Goal: Information Seeking & Learning: Learn about a topic

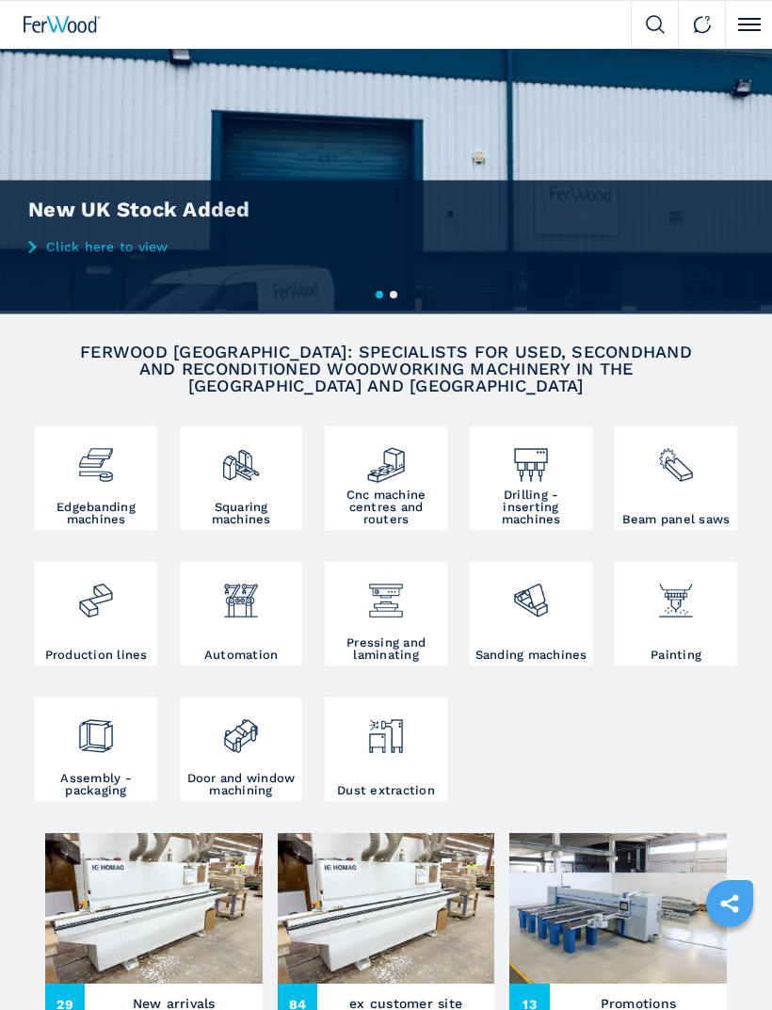
click at [367, 507] on h3 "Cnc machine centres and routers" at bounding box center [386, 507] width 113 height 37
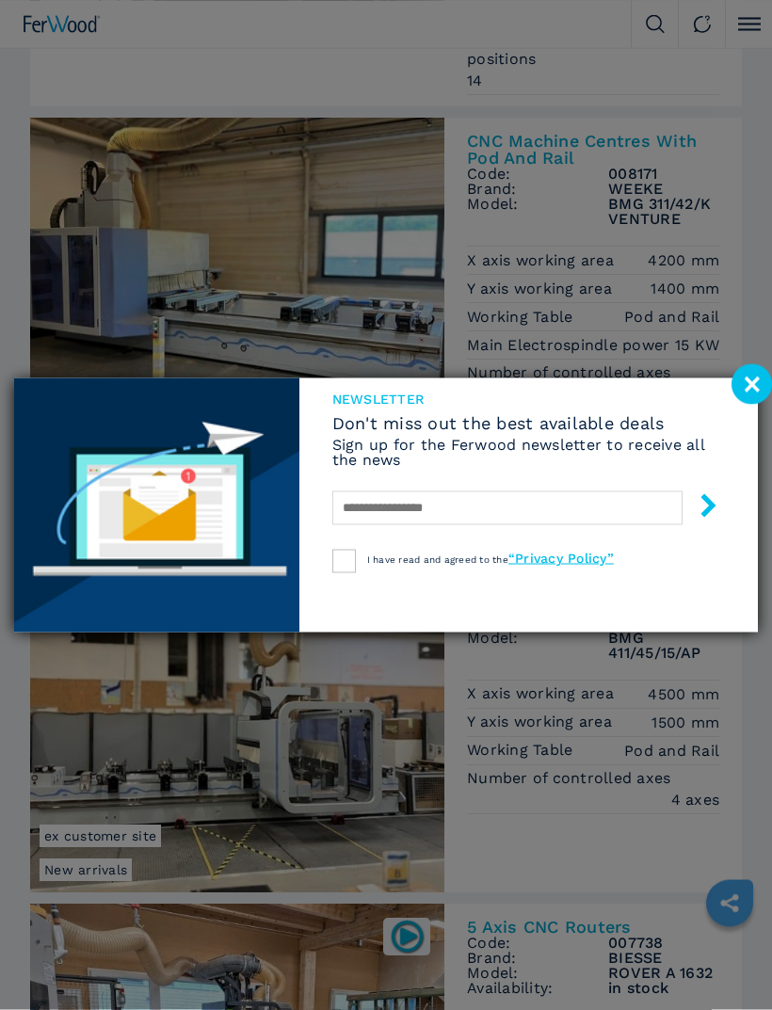
scroll to position [501, 0]
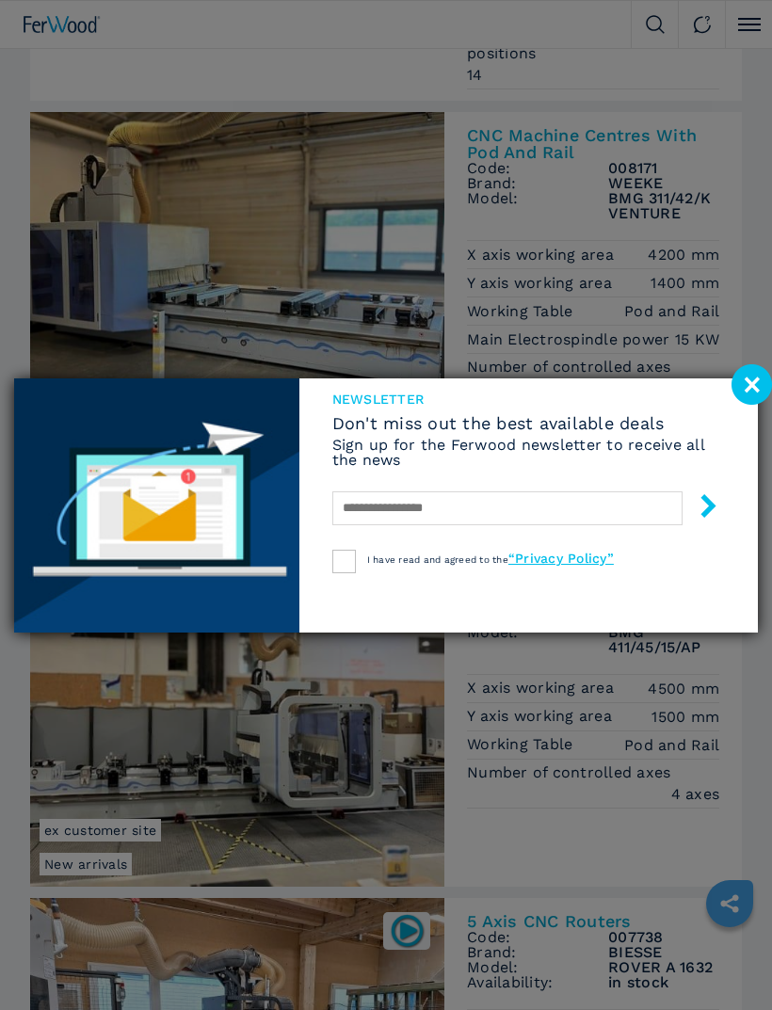
click at [750, 405] on image at bounding box center [752, 384] width 40 height 40
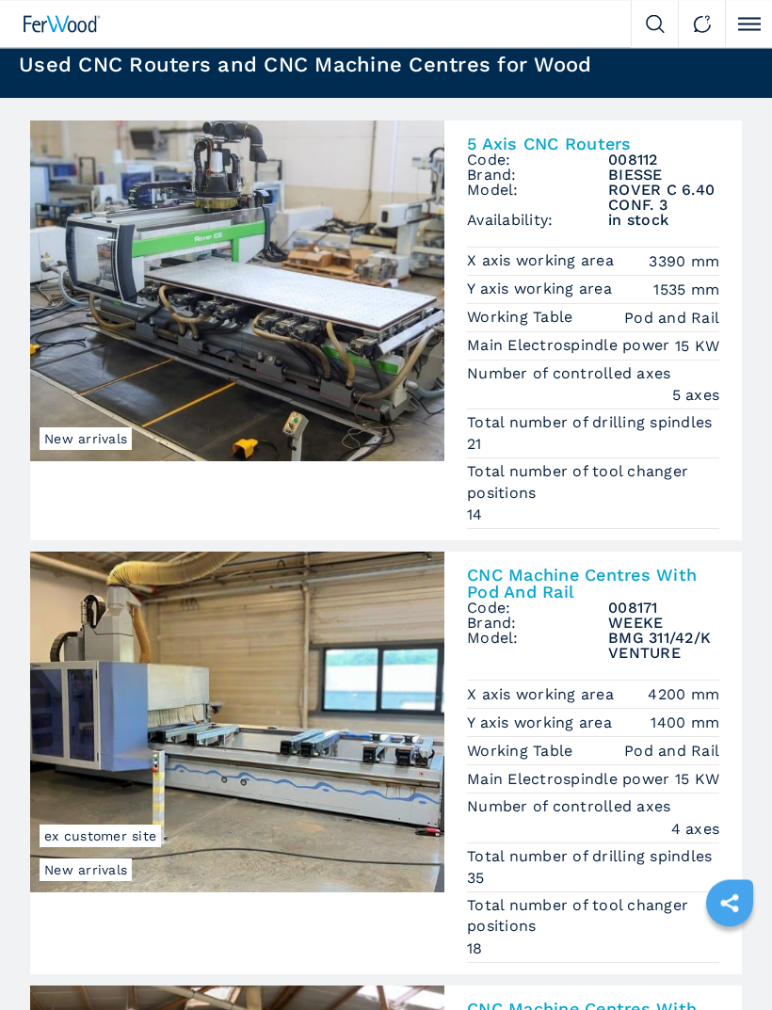
scroll to position [0, 0]
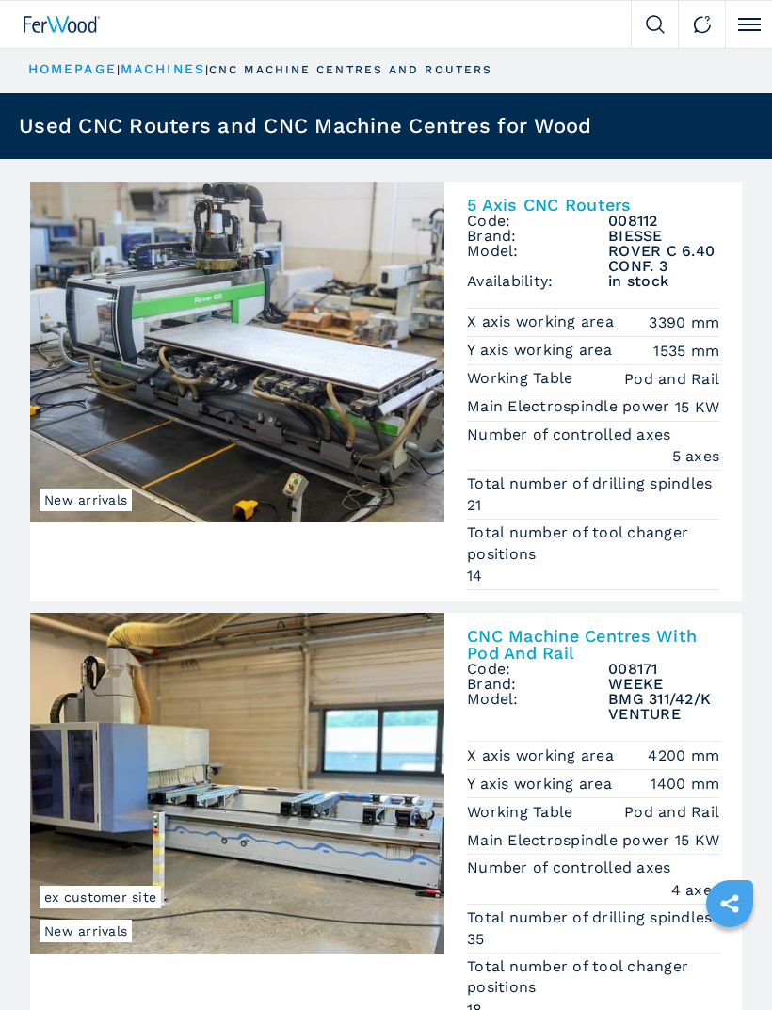
click at [585, 202] on h2 "5 Axis CNC Routers" at bounding box center [593, 205] width 252 height 17
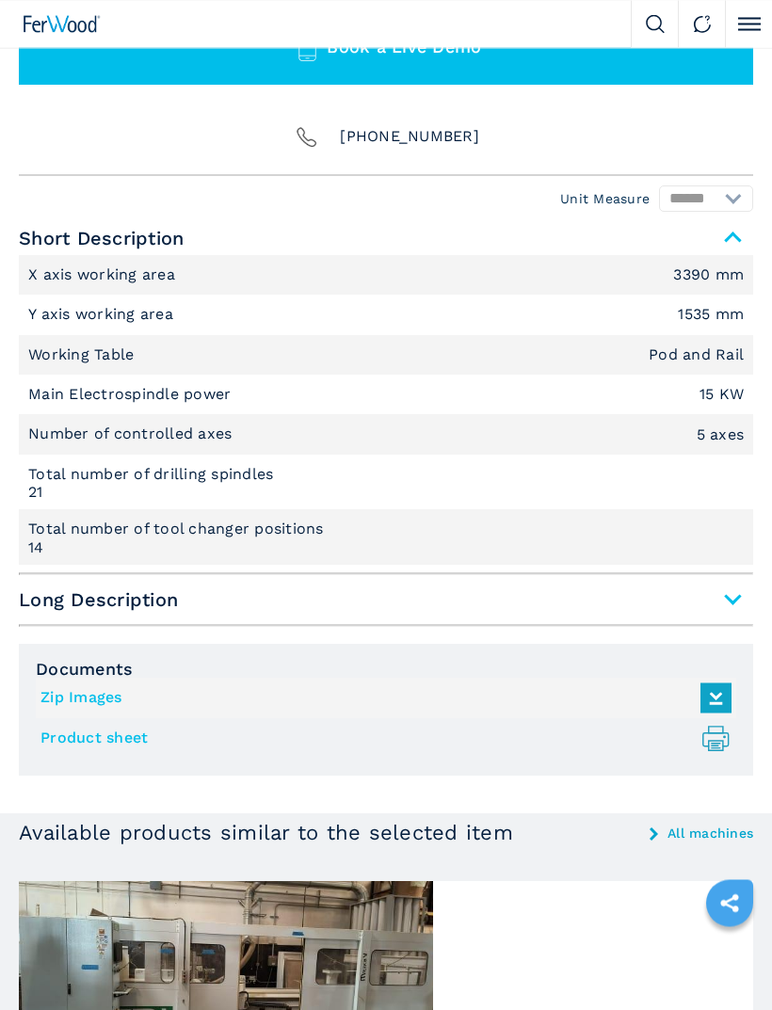
scroll to position [1166, 0]
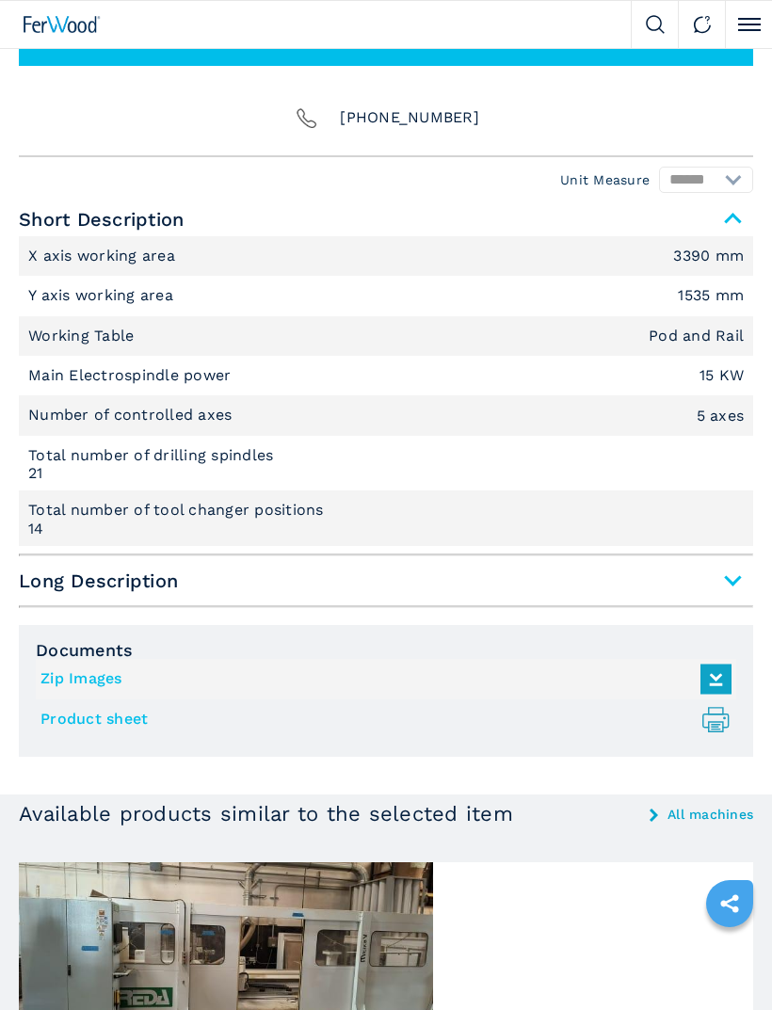
click at [730, 587] on span "Long Description" at bounding box center [386, 581] width 735 height 34
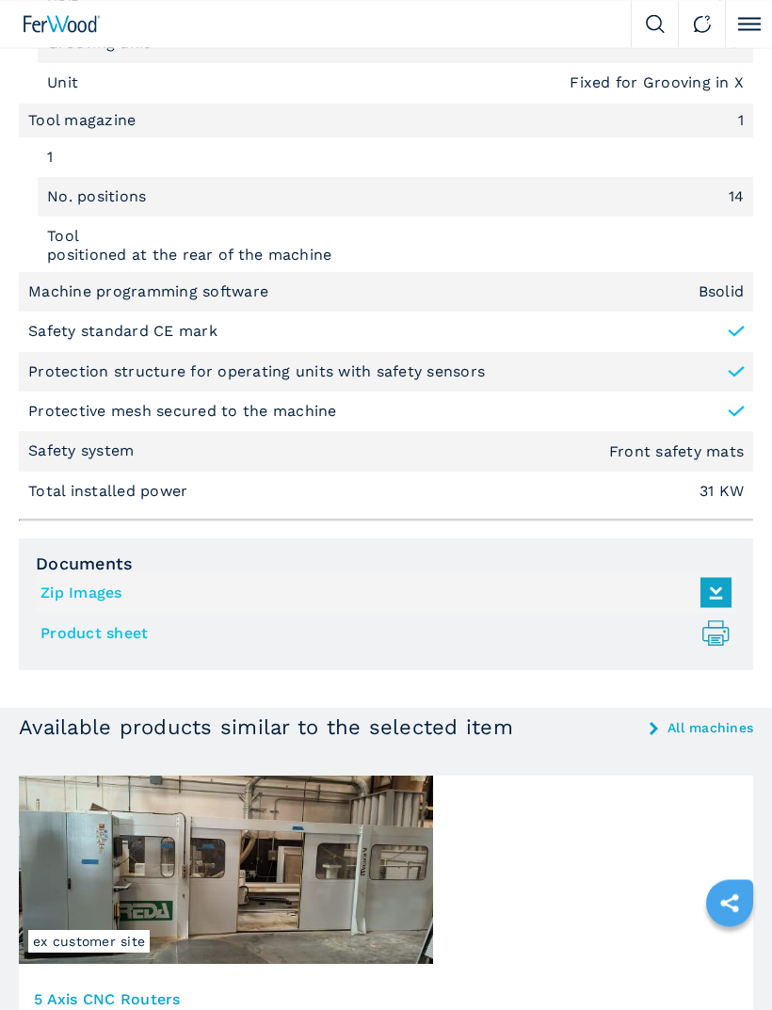
scroll to position [2880, 0]
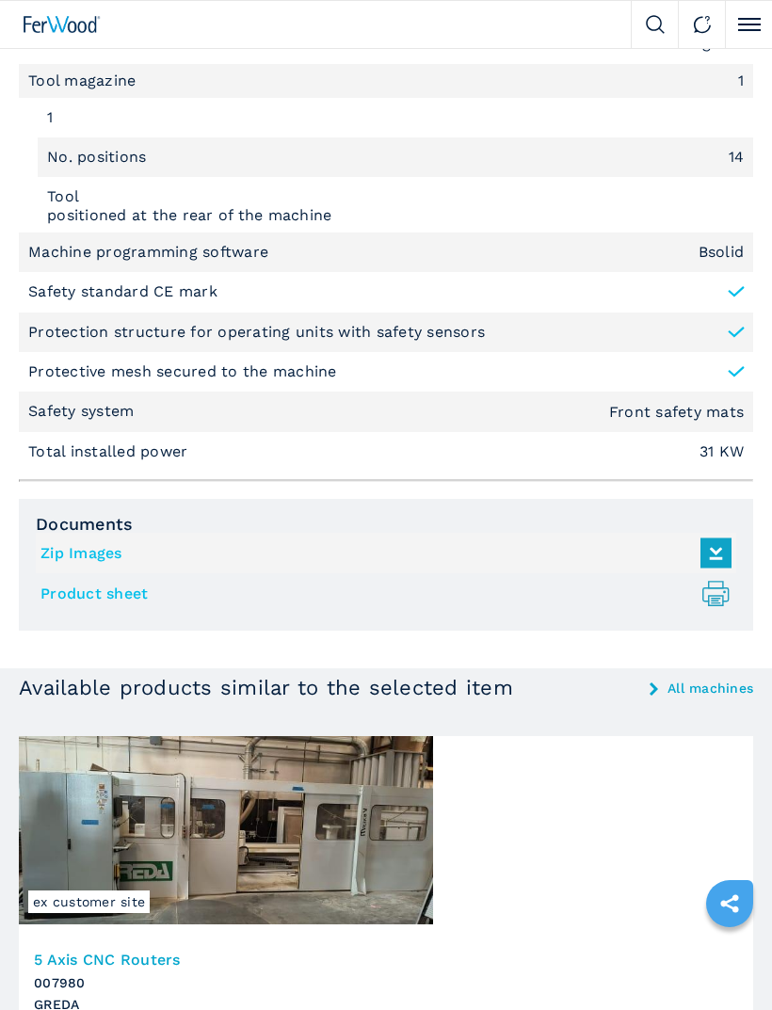
click at [709, 582] on icon at bounding box center [716, 594] width 14 height 24
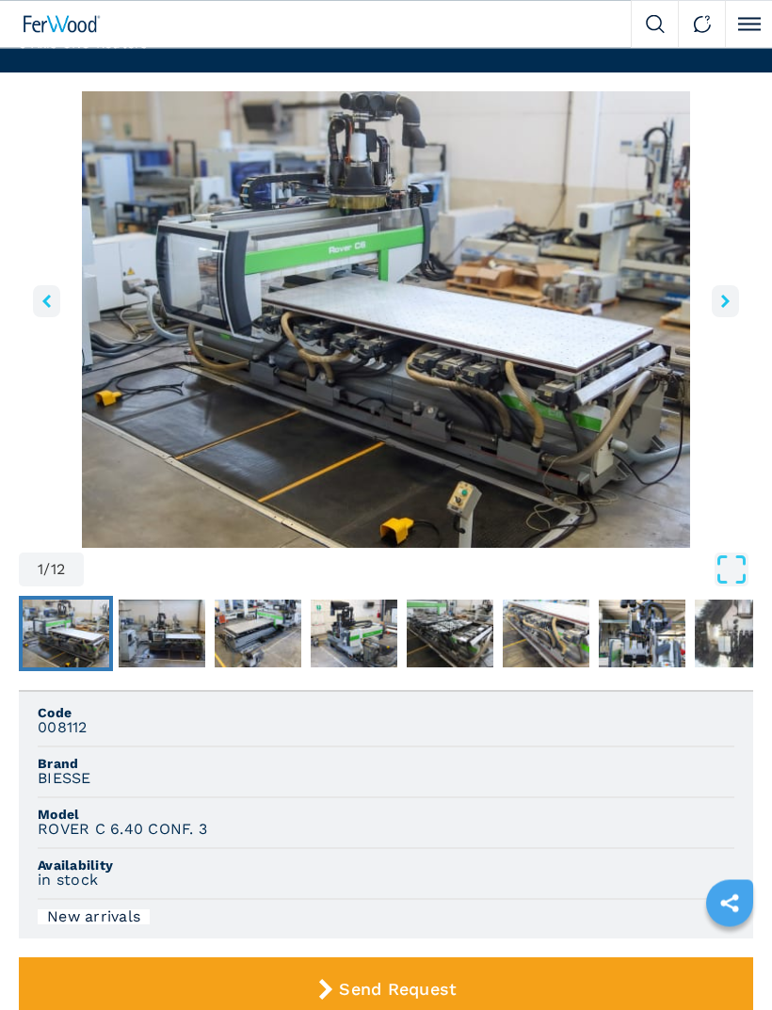
scroll to position [0, 0]
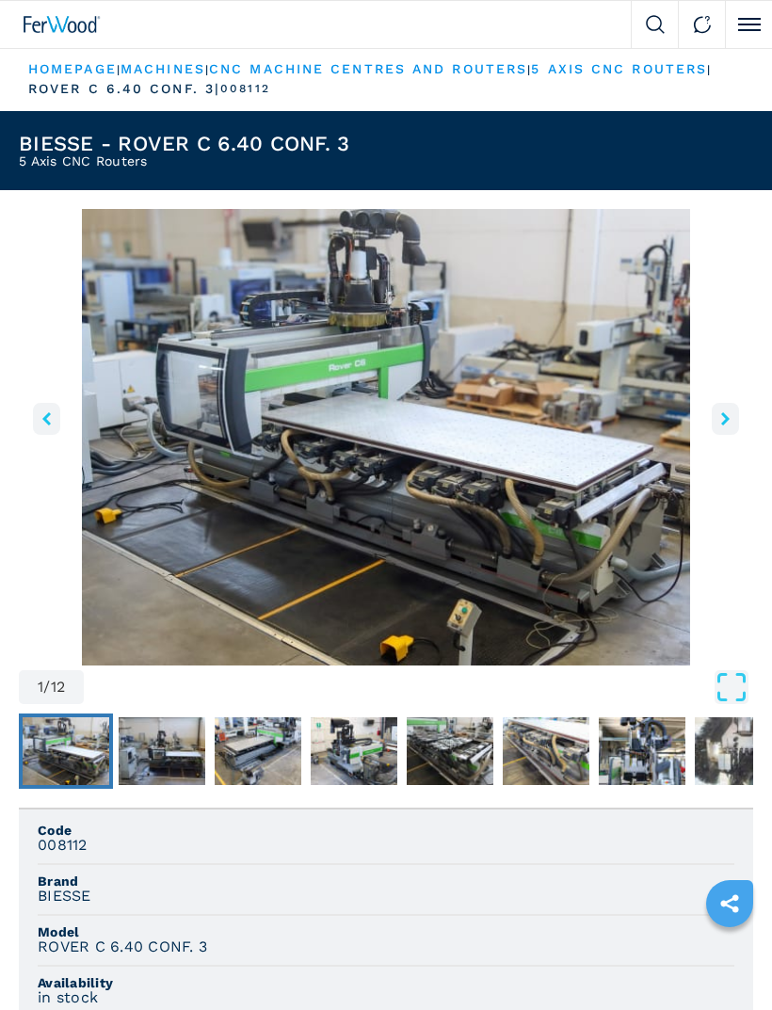
click at [581, 442] on img "Go to Slide 1" at bounding box center [386, 437] width 735 height 457
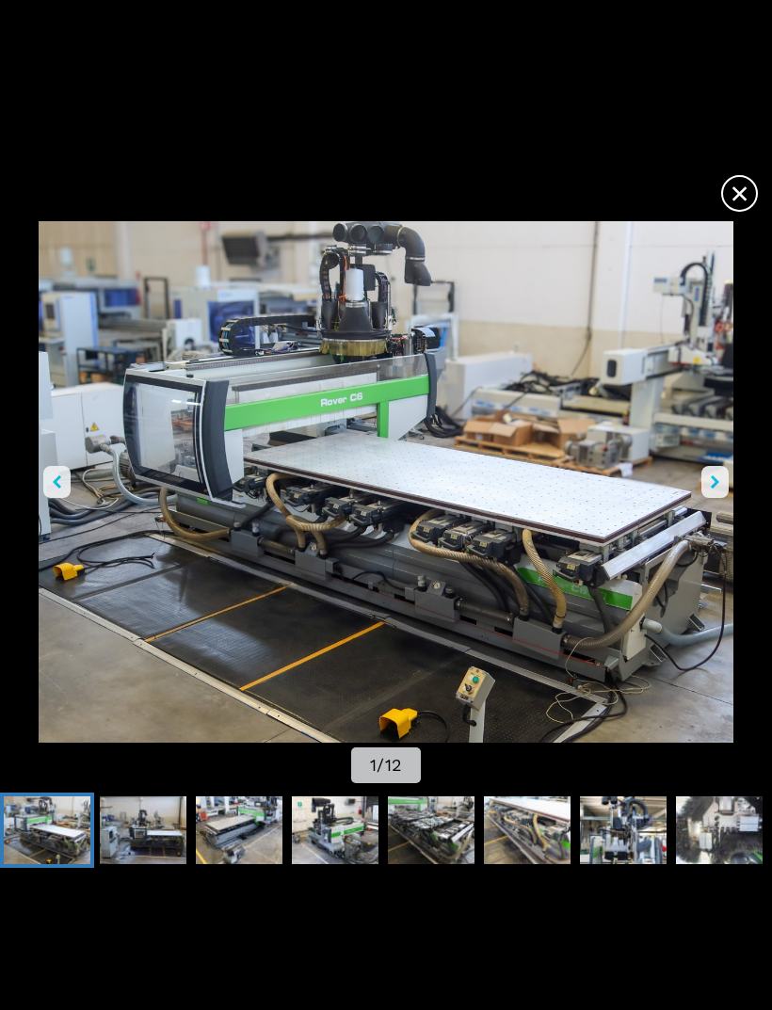
click at [715, 477] on icon "right-button" at bounding box center [715, 482] width 8 height 13
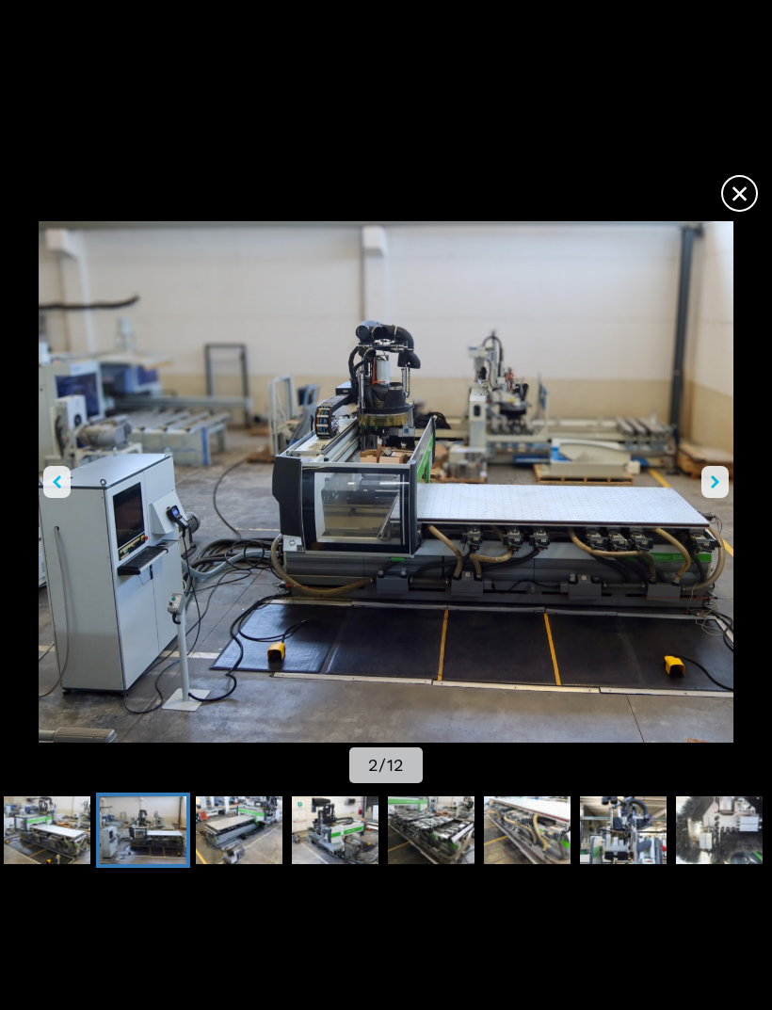
click at [715, 482] on icon "right-button" at bounding box center [715, 482] width 8 height 13
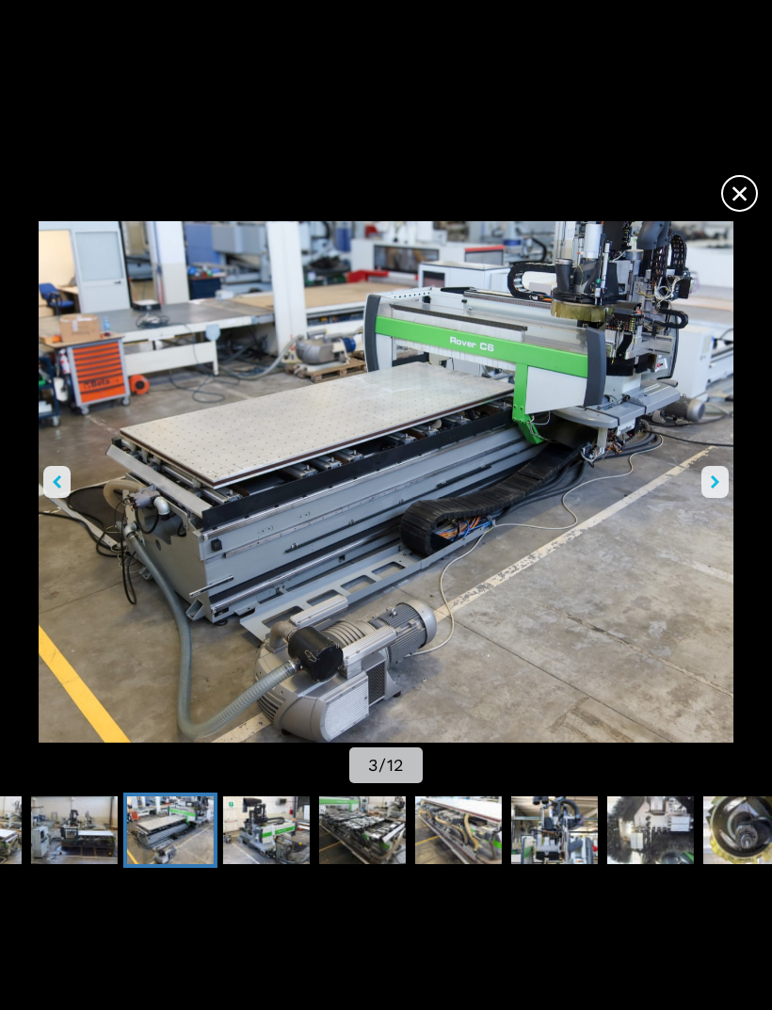
click at [710, 481] on button "right-button" at bounding box center [715, 482] width 27 height 32
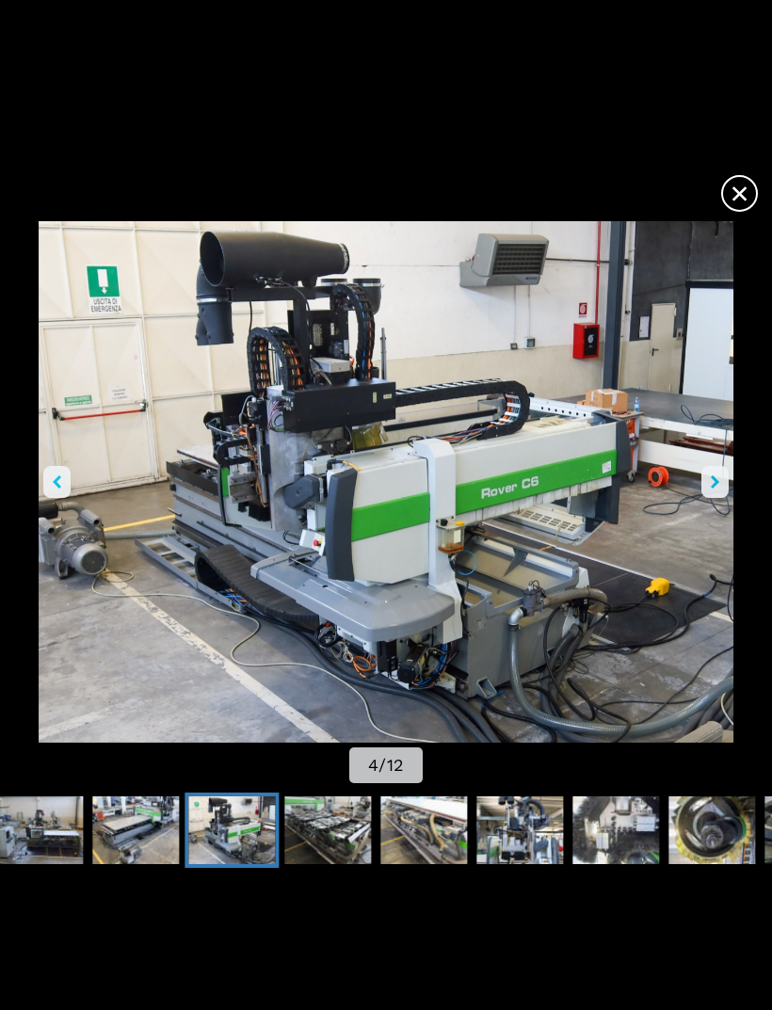
click at [709, 485] on button "right-button" at bounding box center [715, 482] width 27 height 32
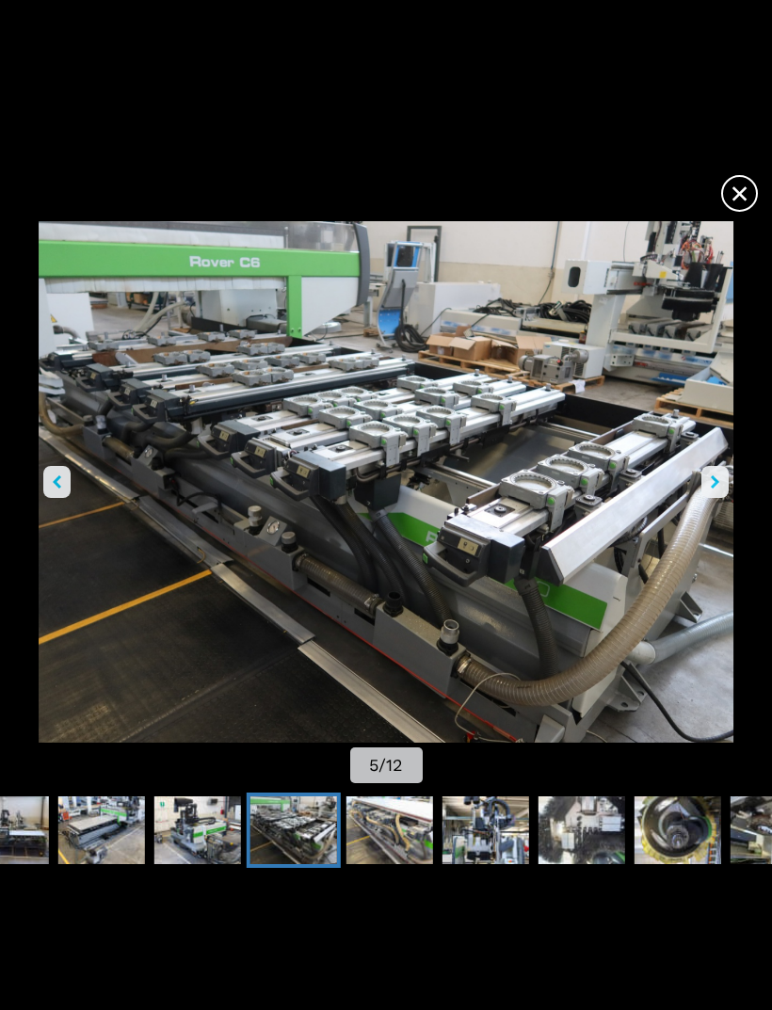
click at [712, 483] on icon "right-button" at bounding box center [715, 482] width 8 height 13
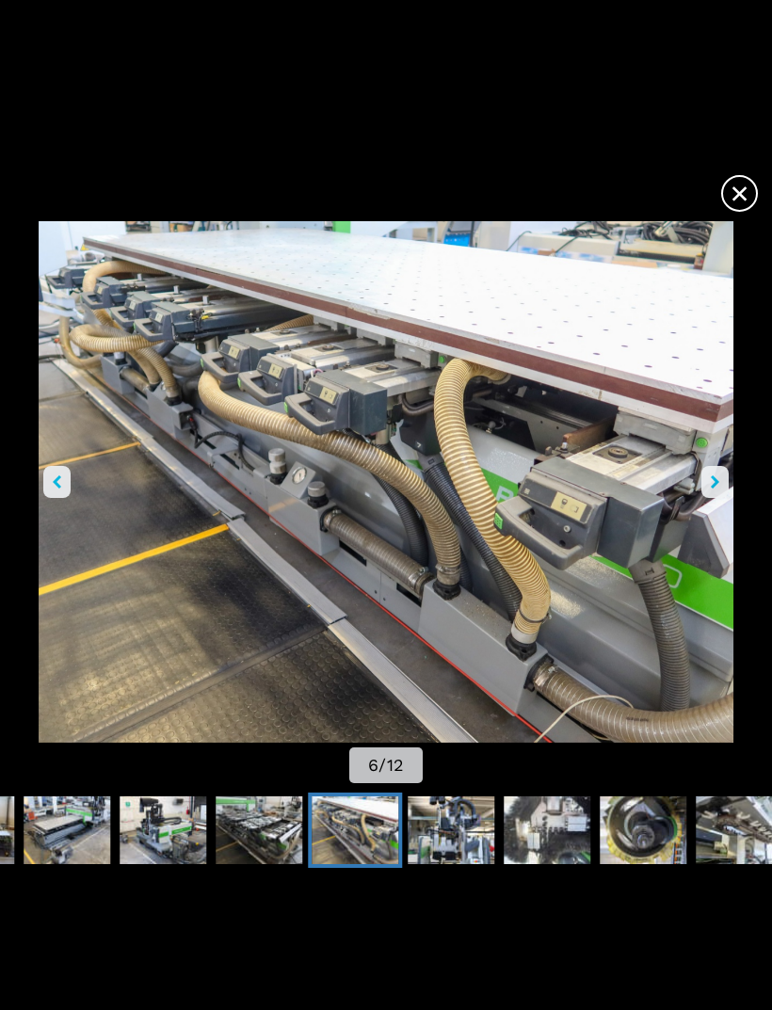
click at [718, 484] on icon "right-button" at bounding box center [715, 482] width 8 height 13
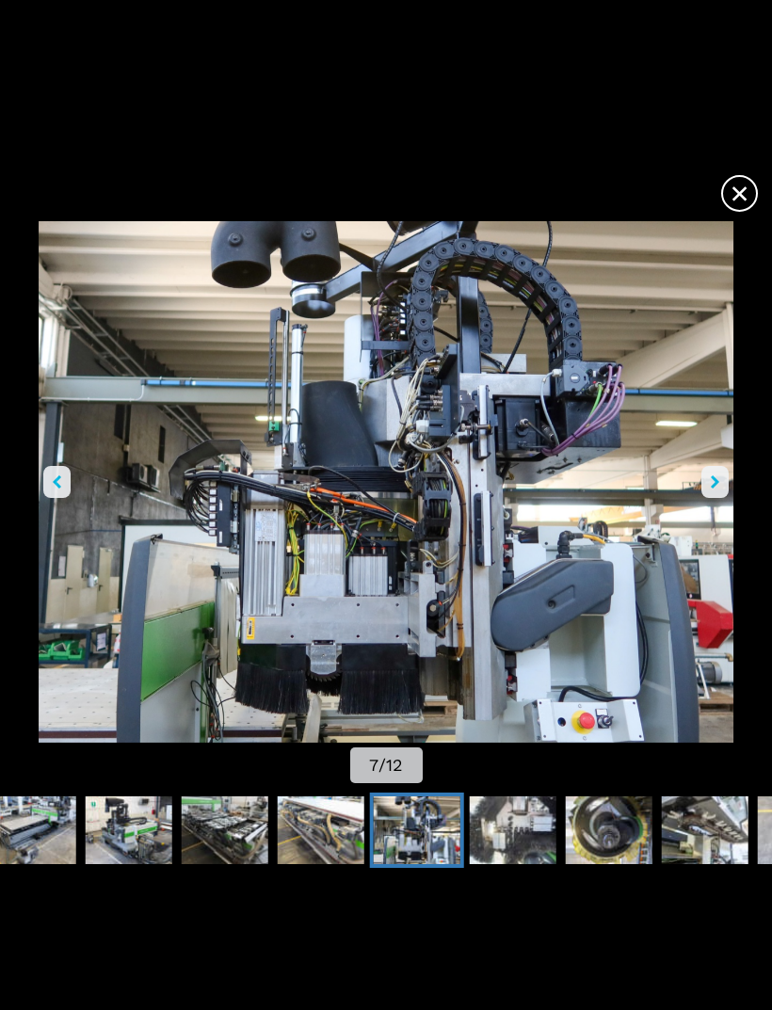
click at [713, 485] on icon "right-button" at bounding box center [715, 482] width 8 height 13
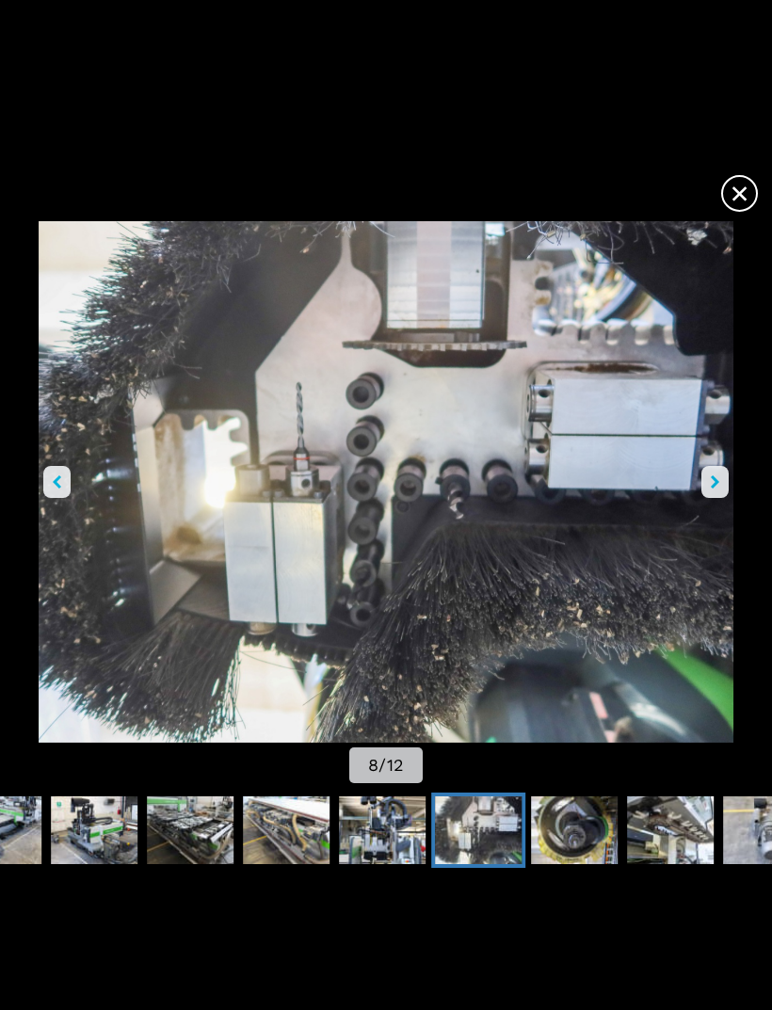
click at [717, 477] on icon "right-button" at bounding box center [715, 482] width 8 height 13
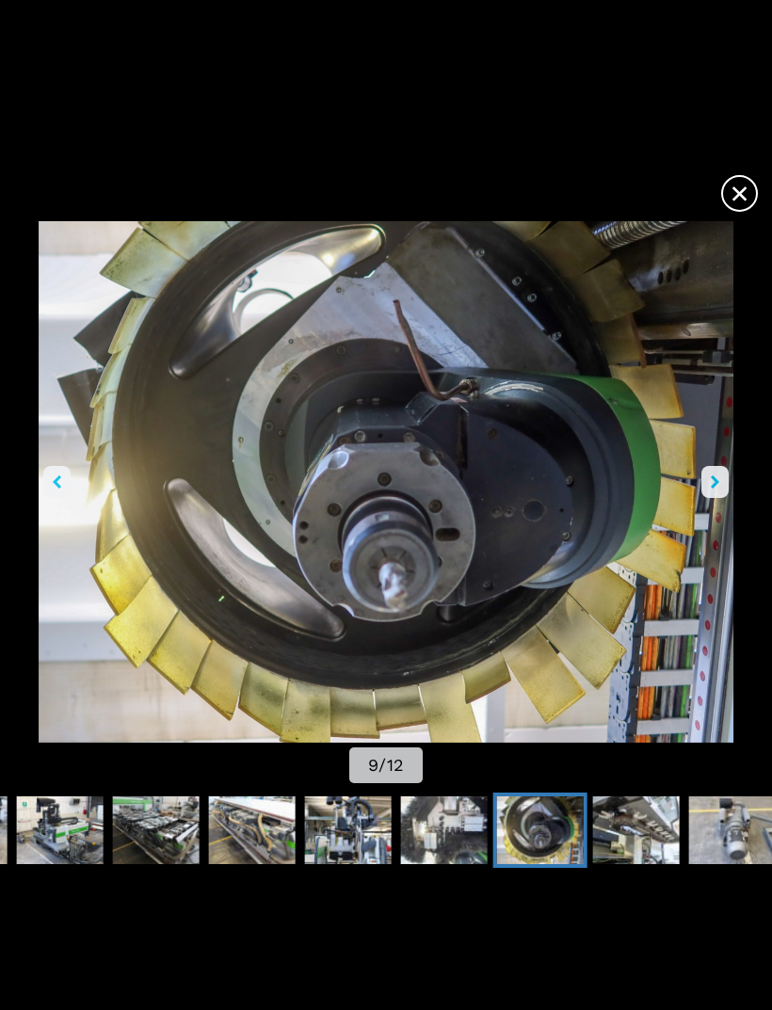
click at [716, 479] on icon "right-button" at bounding box center [715, 482] width 8 height 13
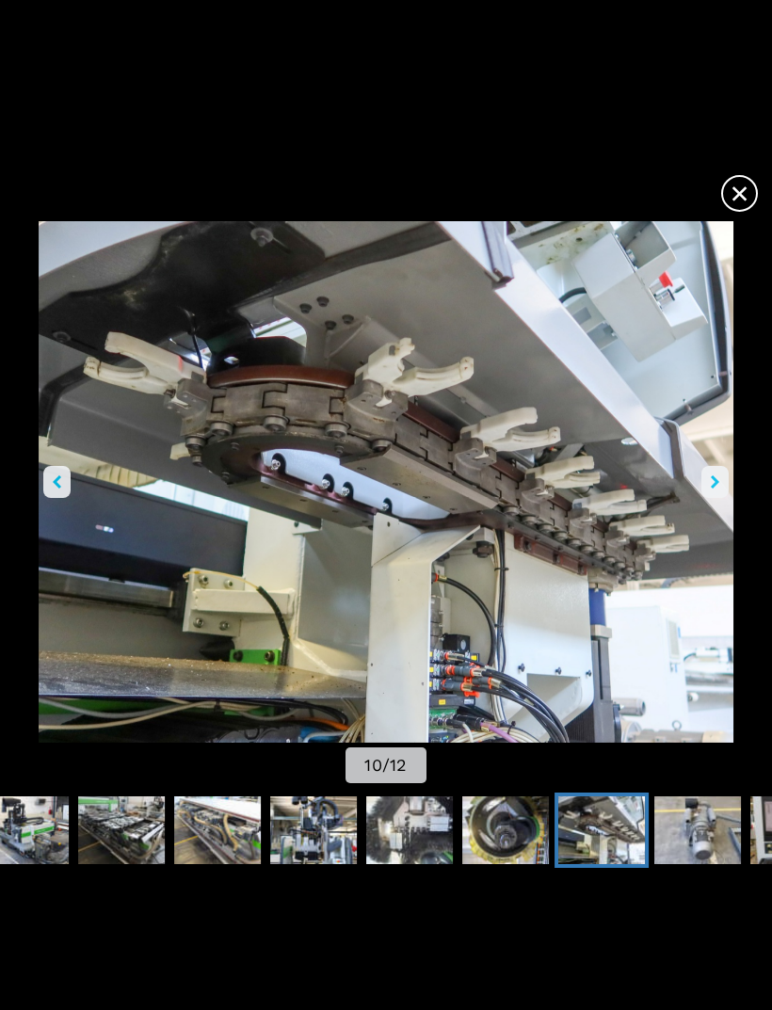
click at [718, 478] on icon "right-button" at bounding box center [715, 482] width 8 height 13
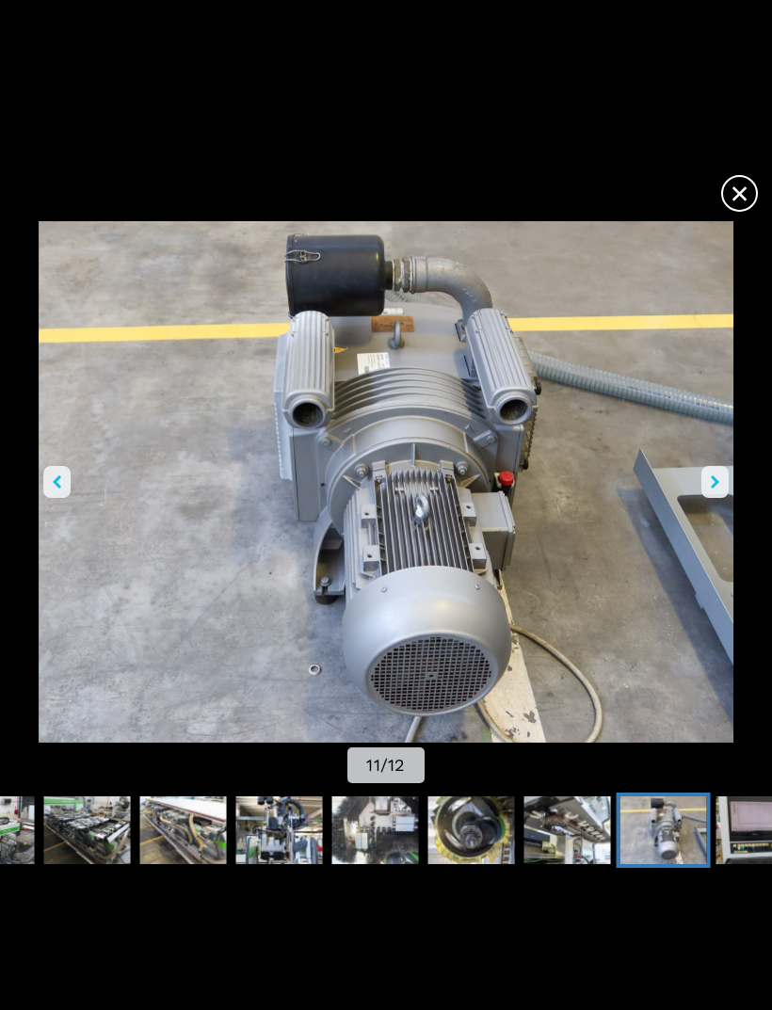
click at [719, 478] on icon "right-button" at bounding box center [715, 482] width 8 height 13
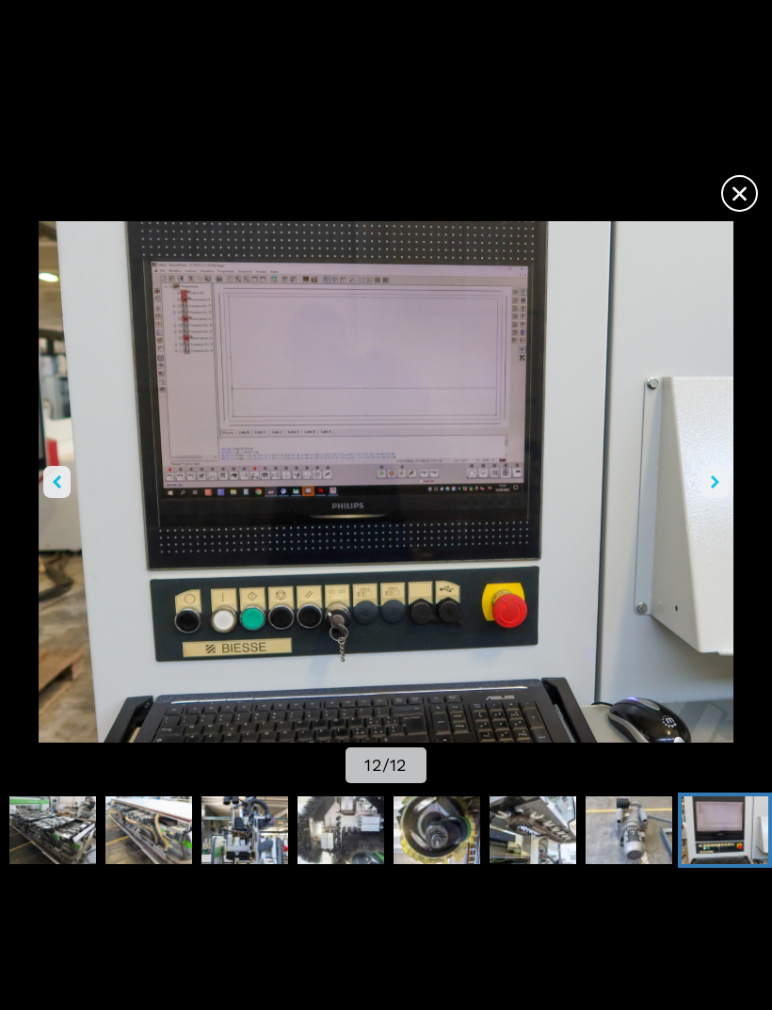
click at [715, 481] on icon "right-button" at bounding box center [715, 482] width 8 height 13
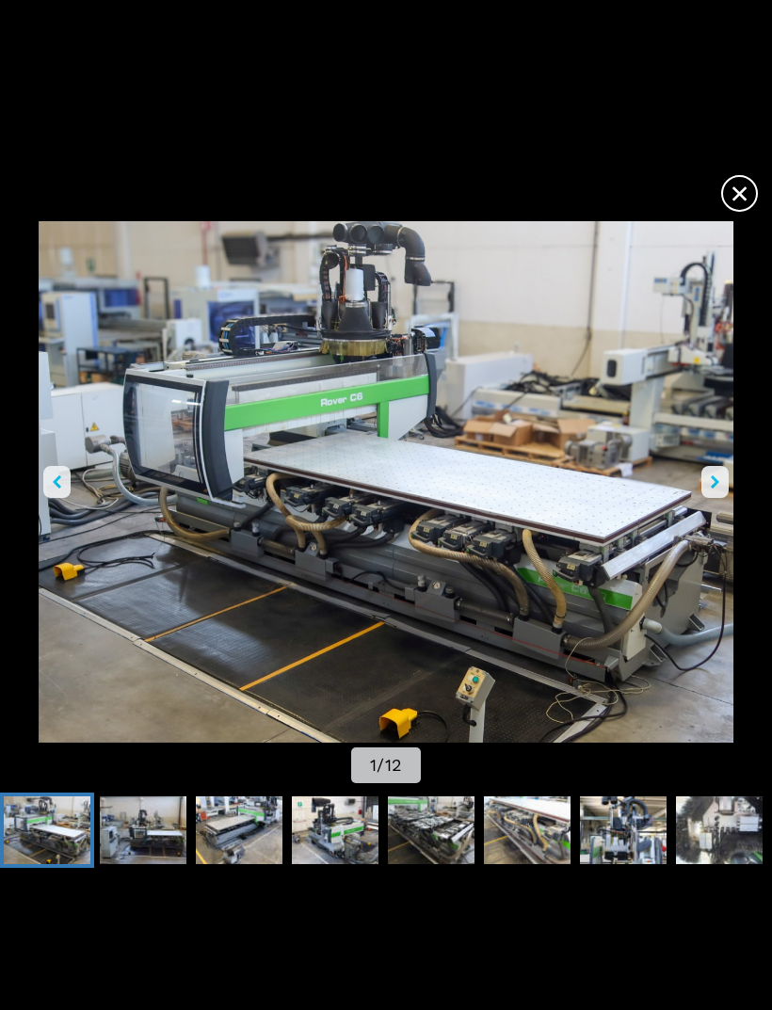
click at [736, 202] on span "×" at bounding box center [739, 189] width 33 height 33
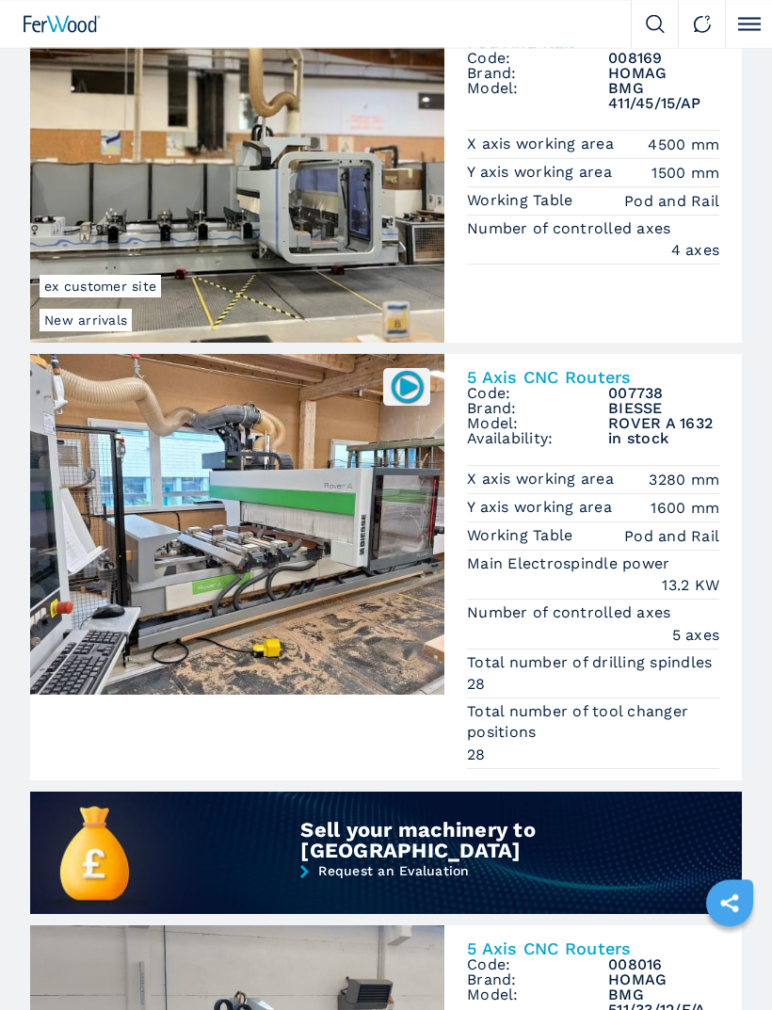
scroll to position [1043, 0]
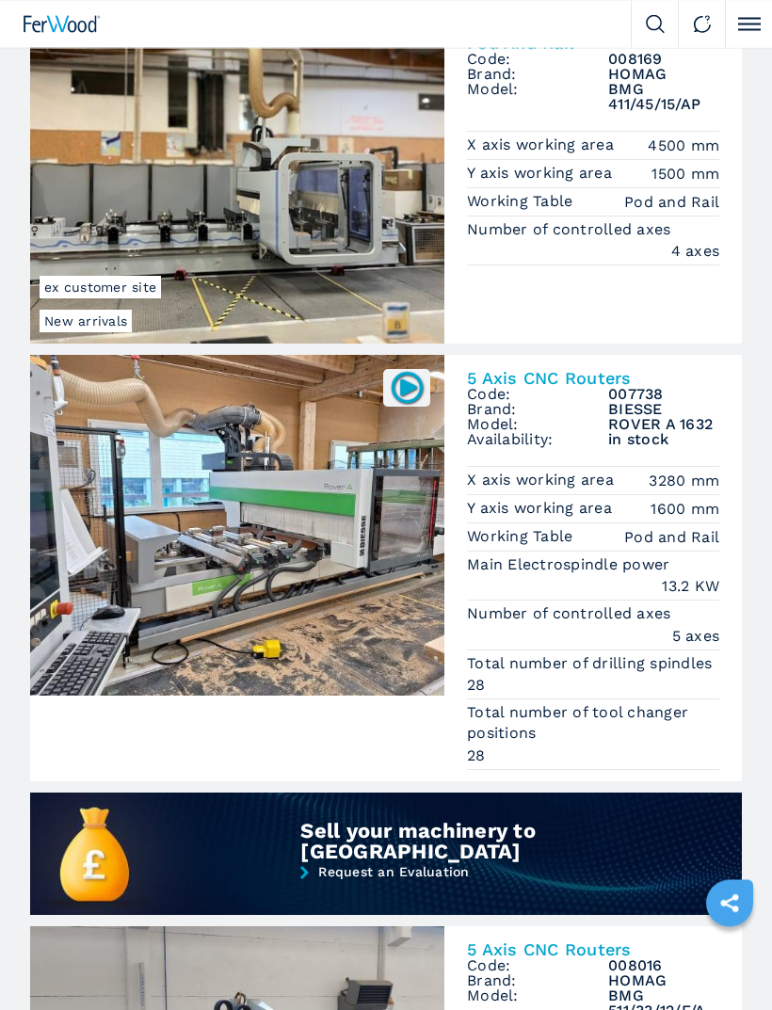
click at [595, 388] on h2 "5 Axis CNC Routers" at bounding box center [593, 379] width 252 height 17
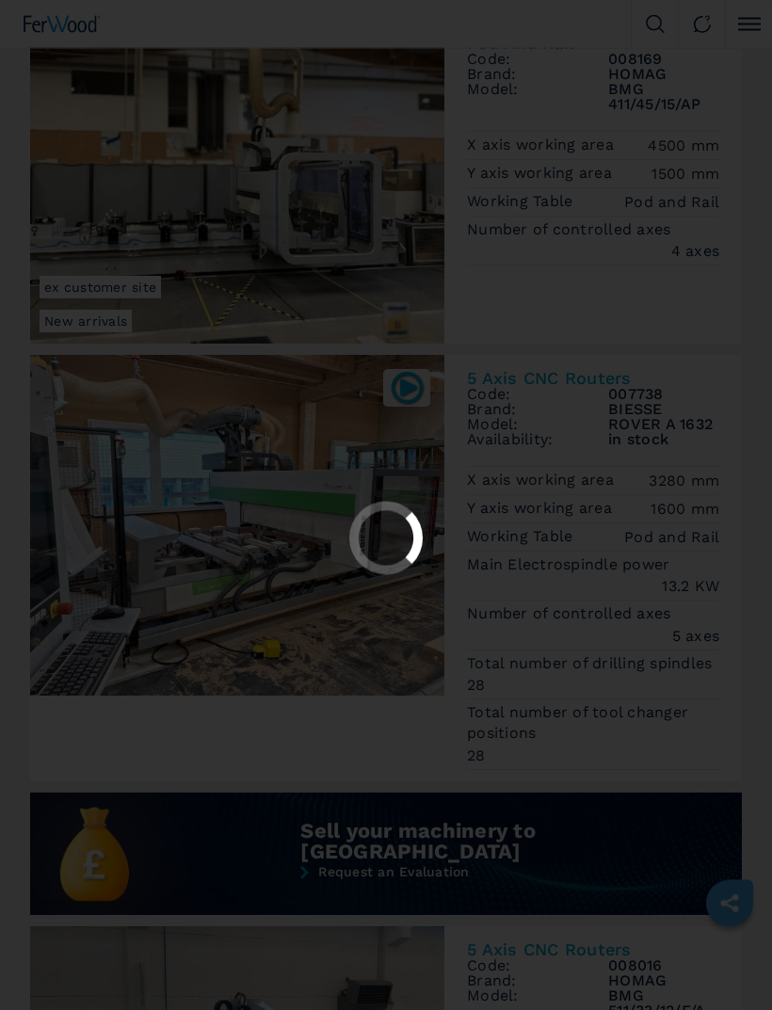
scroll to position [1044, 0]
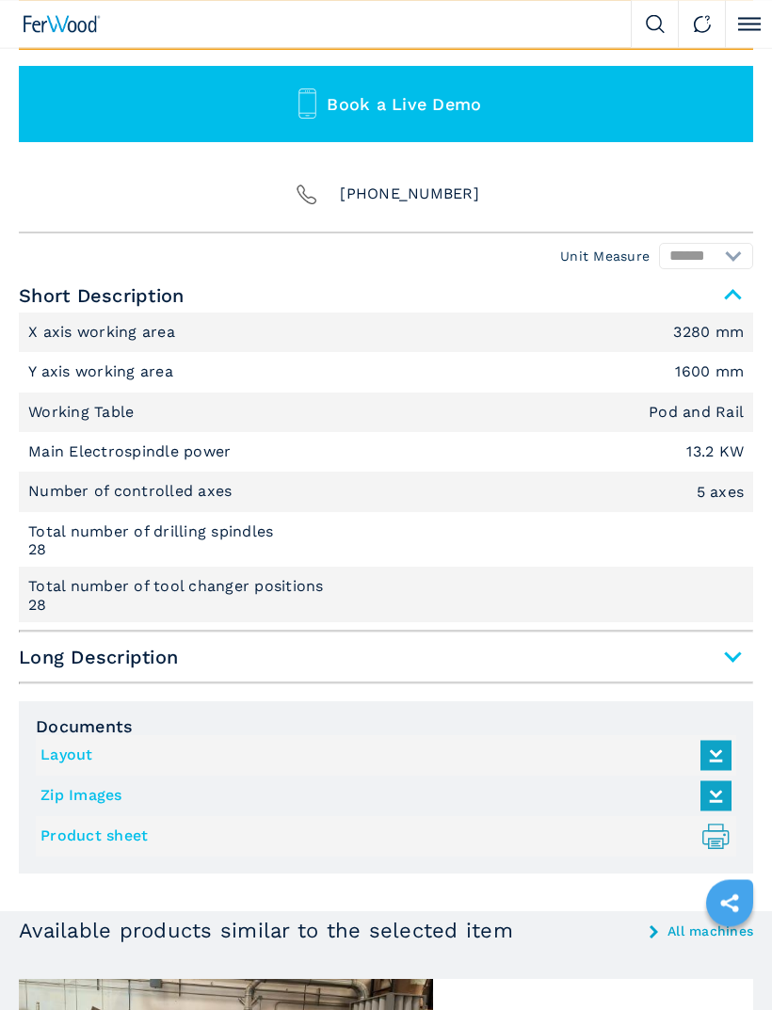
click at [646, 655] on span "Long Description" at bounding box center [386, 658] width 735 height 34
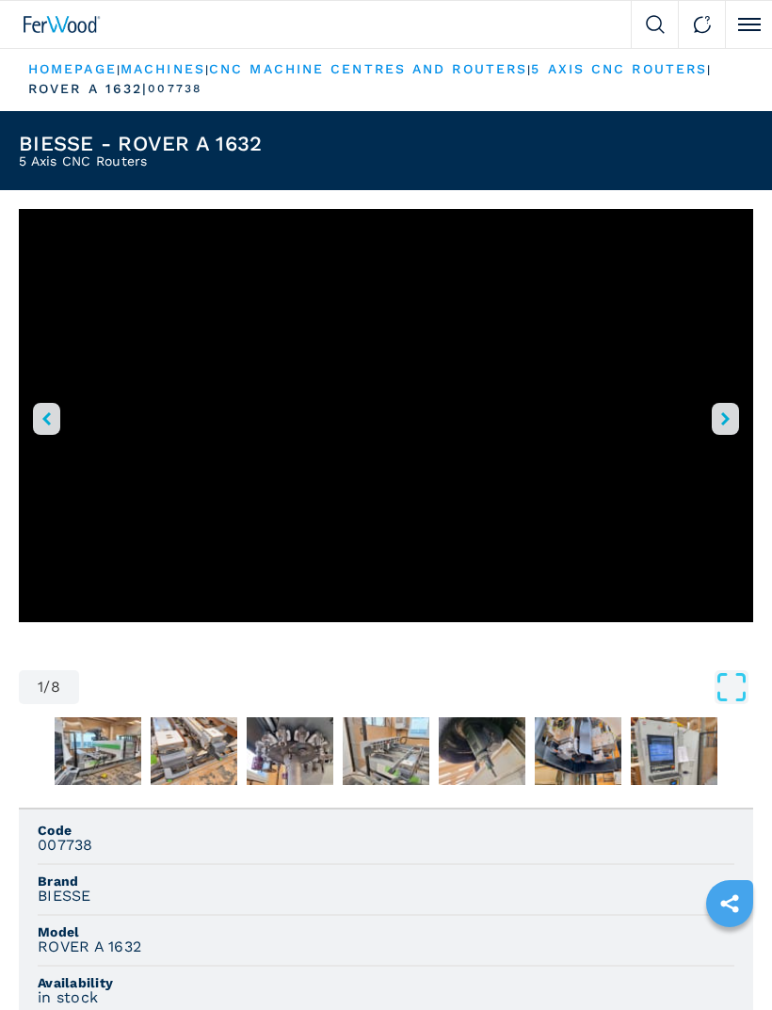
click at [719, 416] on button "right-button" at bounding box center [725, 419] width 27 height 32
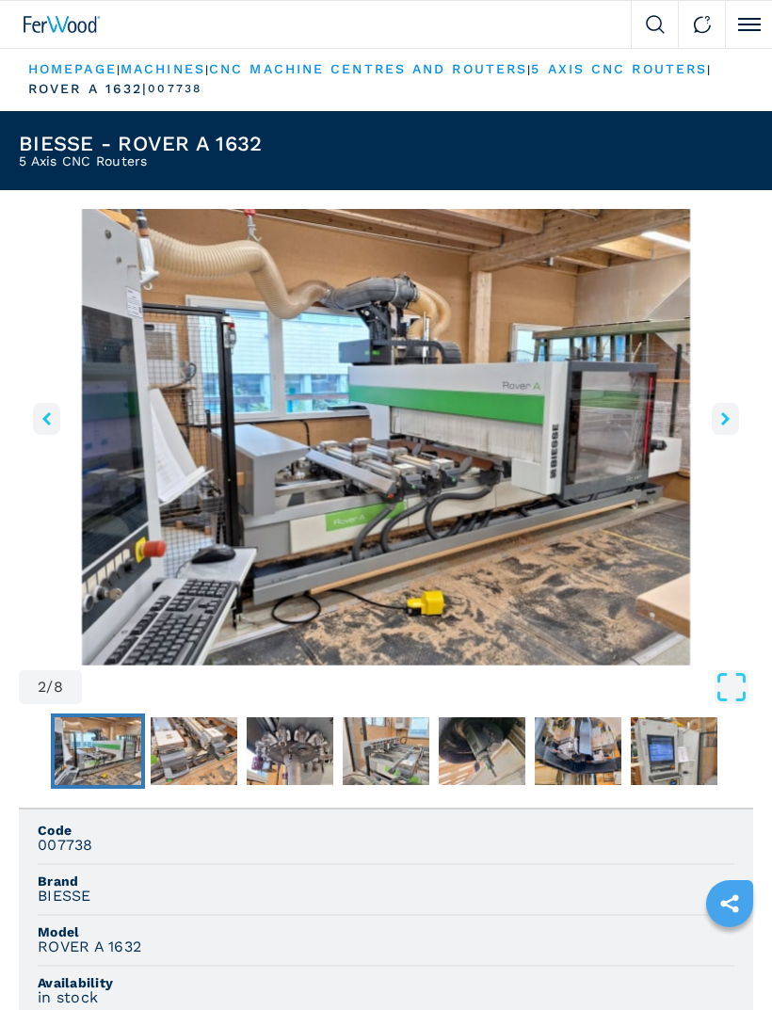
click at [722, 412] on icon "right-button" at bounding box center [725, 418] width 8 height 13
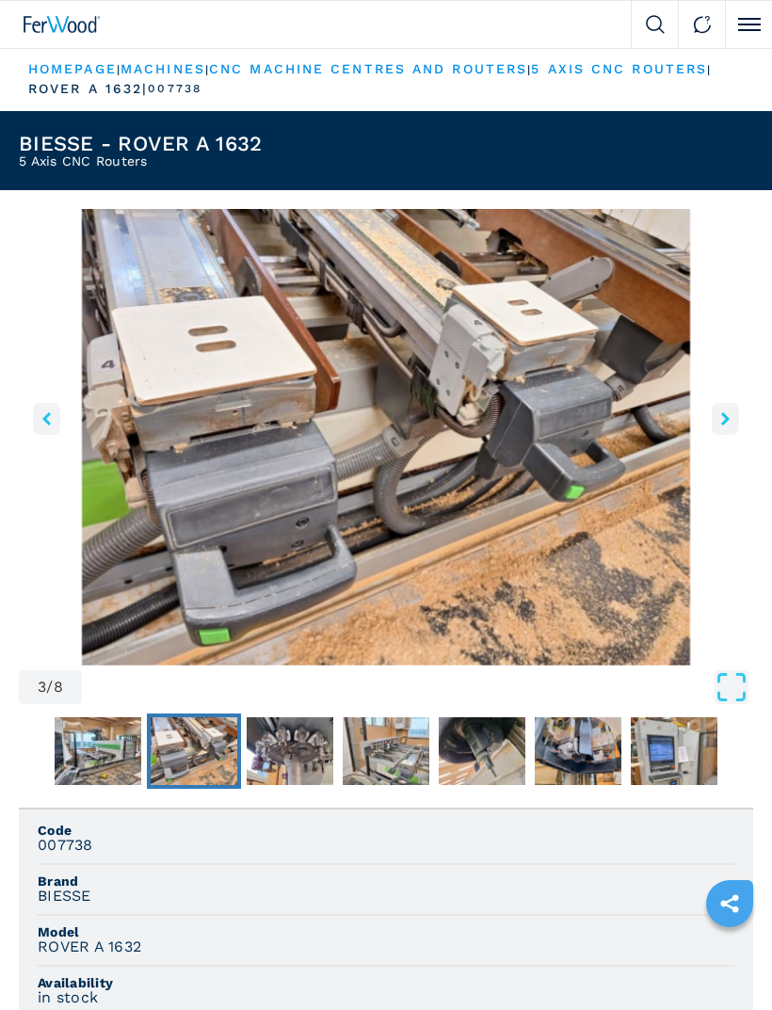
click at [723, 419] on icon "right-button" at bounding box center [725, 418] width 8 height 13
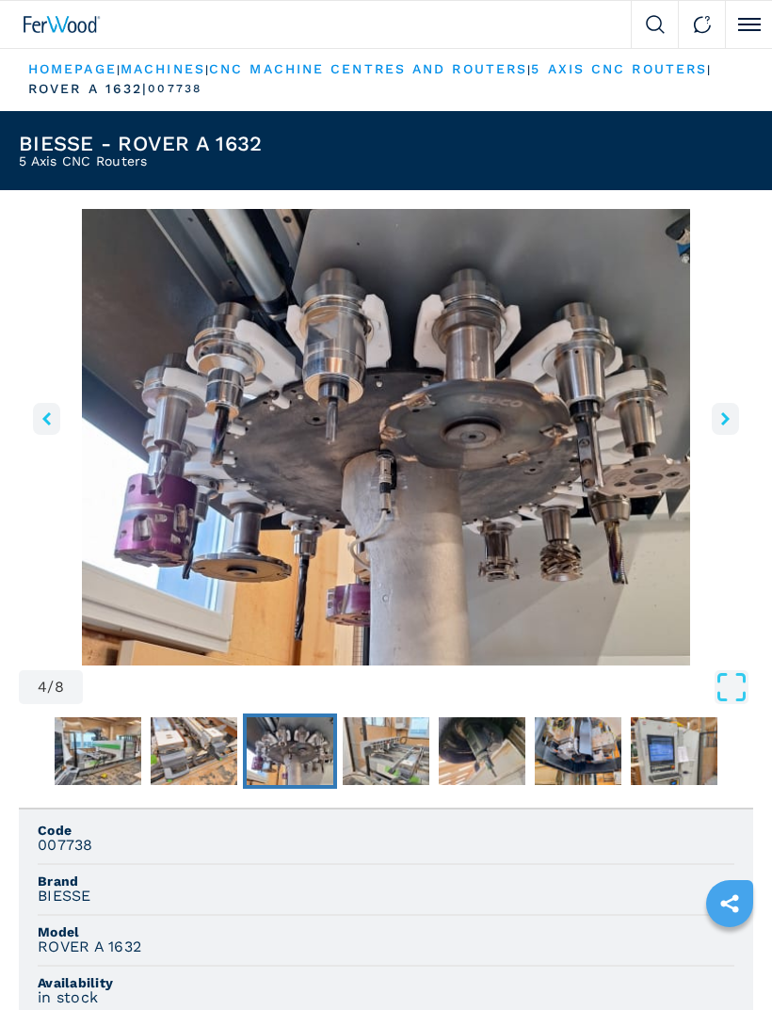
click at [720, 412] on button "right-button" at bounding box center [725, 419] width 27 height 32
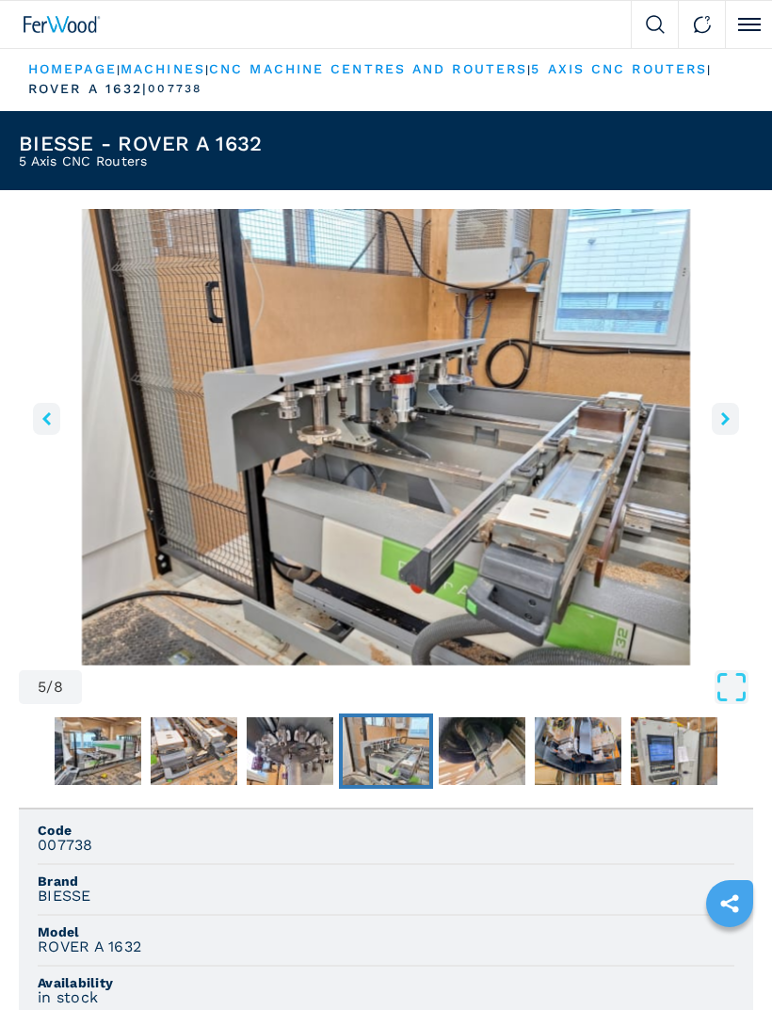
click at [721, 415] on icon "right-button" at bounding box center [725, 418] width 8 height 13
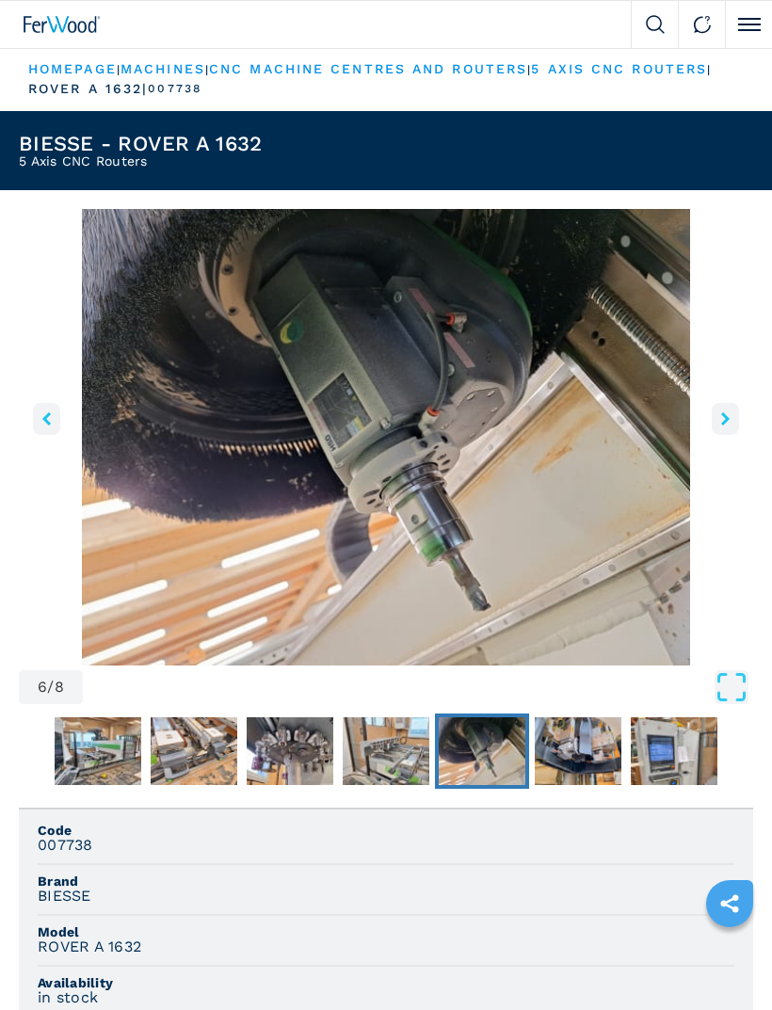
click at [721, 415] on icon "right-button" at bounding box center [725, 418] width 8 height 13
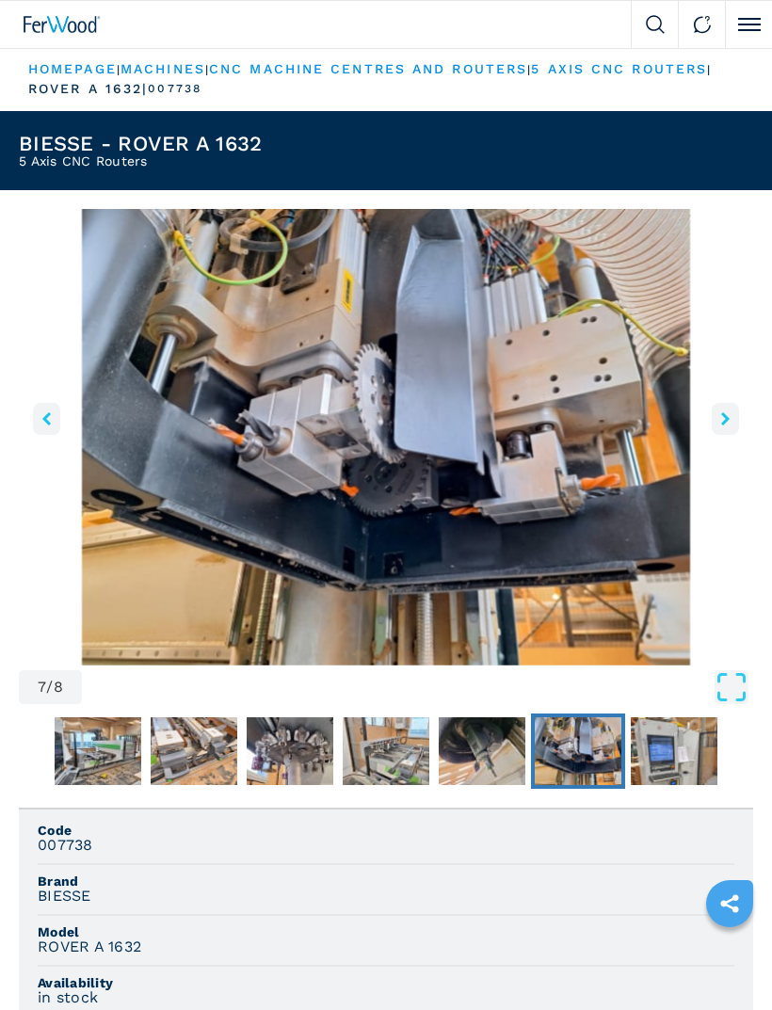
click at [726, 415] on icon "right-button" at bounding box center [725, 418] width 8 height 13
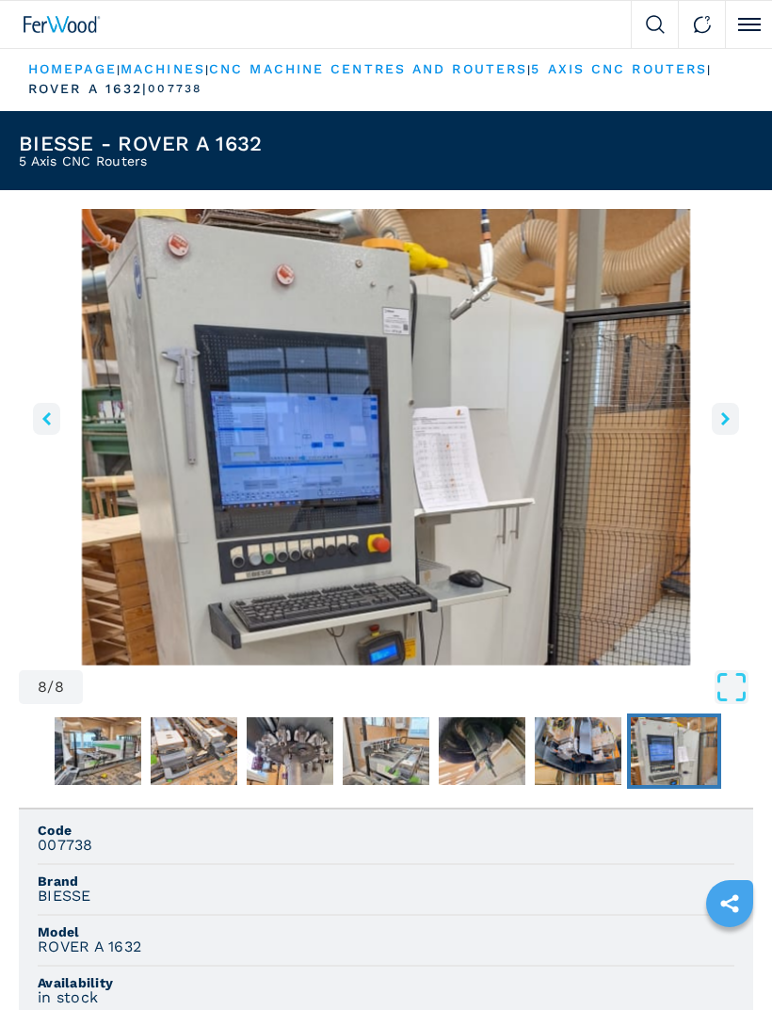
click at [723, 414] on icon "right-button" at bounding box center [725, 418] width 8 height 13
